Goal: Task Accomplishment & Management: Use online tool/utility

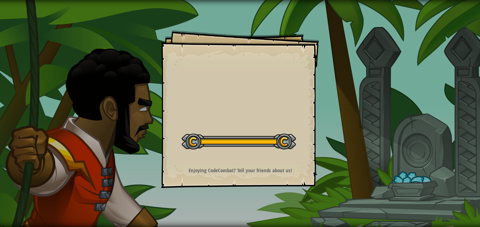
click at [194, 142] on div at bounding box center [239, 142] width 114 height 16
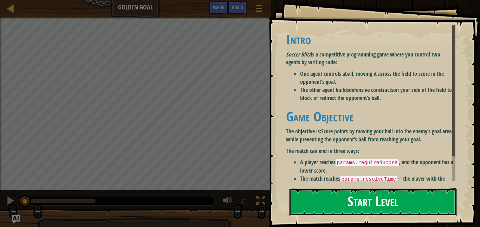
click at [310, 204] on button "Start Level" at bounding box center [373, 203] width 168 height 28
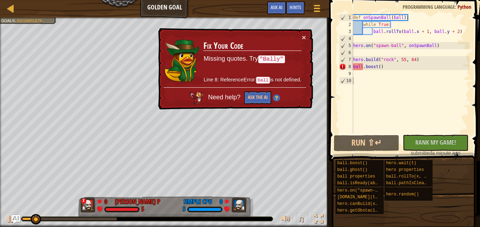
click at [306, 34] on div "× Fix Your Code Missing quotes. Try "Bally" Line 8: ReferenceError: ball is not…" at bounding box center [235, 69] width 156 height 82
click at [310, 34] on div "× Fix Your Code Missing quotes. Try "Bally" Line 8: ReferenceError: ball is not…" at bounding box center [235, 69] width 156 height 82
click at [306, 35] on div "× Fix Your Code Missing quotes. Try "Bally" Line 8: ReferenceError: ball is not…" at bounding box center [235, 69] width 156 height 82
click at [303, 35] on button "×" at bounding box center [304, 37] width 4 height 7
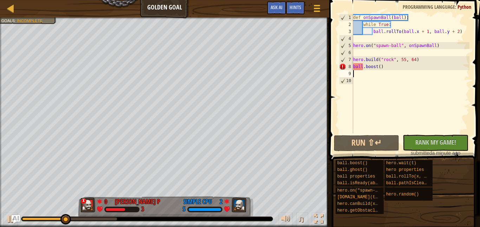
click at [357, 75] on div "def onSpawnBall ( ball ) : while True : ball . rollTo ( ball . x + 1 , ball . y…" at bounding box center [411, 81] width 118 height 134
click at [356, 80] on div "def onSpawnBall ( ball ) : while True : ball . rollTo ( ball . x + 1 , ball . y…" at bounding box center [411, 81] width 118 height 134
click at [355, 76] on div "def onSpawnBall ( ball ) : while True : ball . rollTo ( ball . x + 1 , ball . y…" at bounding box center [411, 81] width 118 height 134
type textarea "b"
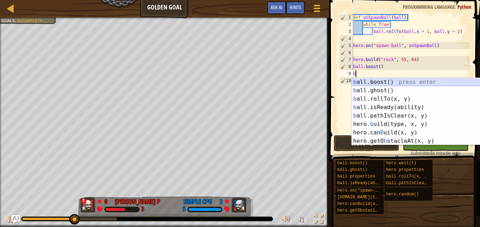
click at [365, 85] on div "b all.boost() press enter b all.ghost() press enter b all.rollTo(x, y) press en…" at bounding box center [418, 120] width 133 height 84
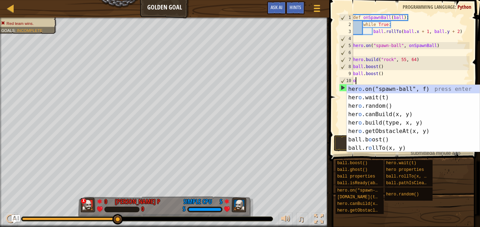
scroll to position [3, 0]
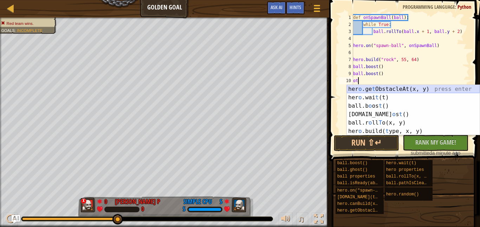
click at [377, 89] on div "her o .ge t ObstacleAt(x, y) press enter her o .[PERSON_NAME] (t) press enter b…" at bounding box center [413, 118] width 133 height 67
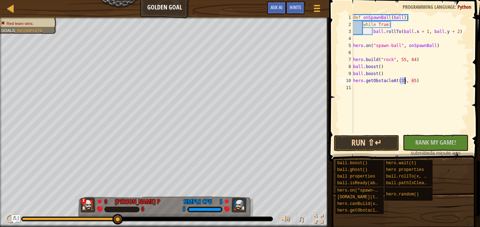
type textarea "hero.getObstacleAt(35, 65)"
click at [380, 147] on button "Run ⇧↵" at bounding box center [367, 143] width 66 height 16
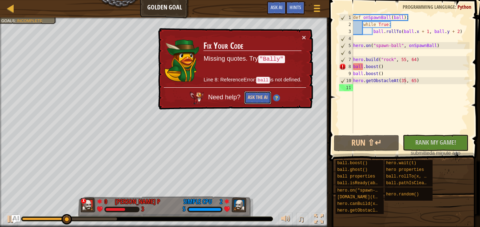
click at [254, 100] on button "Ask the AI" at bounding box center [257, 97] width 27 height 13
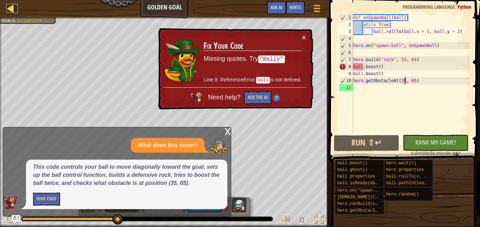
click at [9, 11] on div at bounding box center [10, 8] width 9 height 9
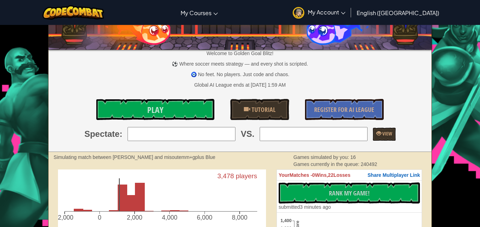
scroll to position [41, 0]
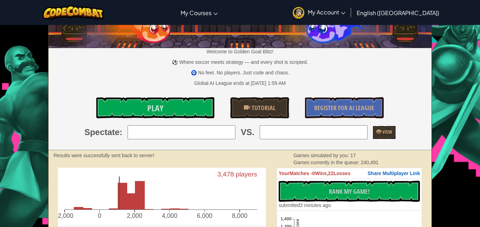
click at [211, 142] on div "Welcome to Golden Goal Blitz! ⚽ Where soccer meets strategy — and every shot is…" at bounding box center [239, 68] width 383 height 166
click at [200, 104] on link "Play" at bounding box center [155, 107] width 118 height 21
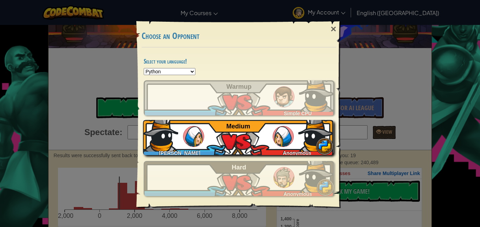
click at [204, 146] on div "Neev patelP Anonymous Medium" at bounding box center [238, 137] width 190 height 35
